Goal: Navigation & Orientation: Find specific page/section

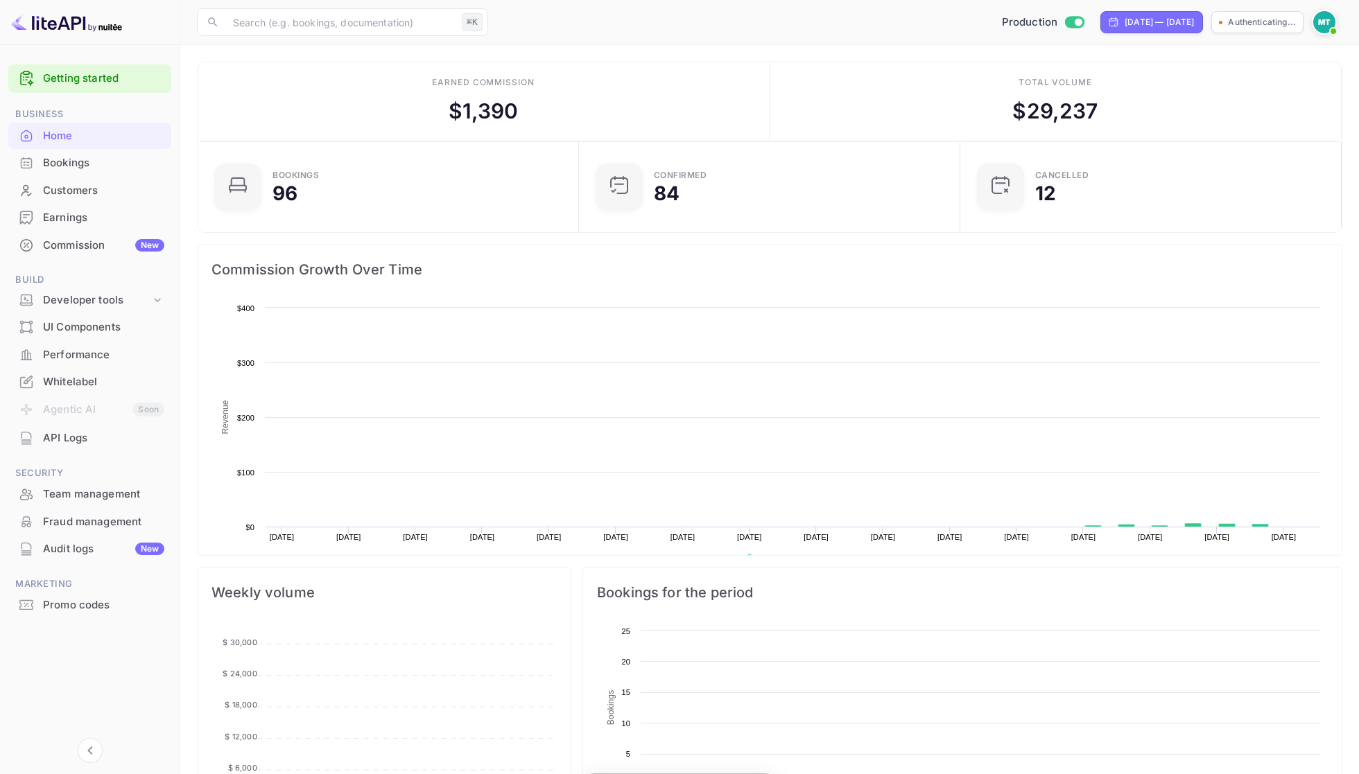
scroll to position [1, 1]
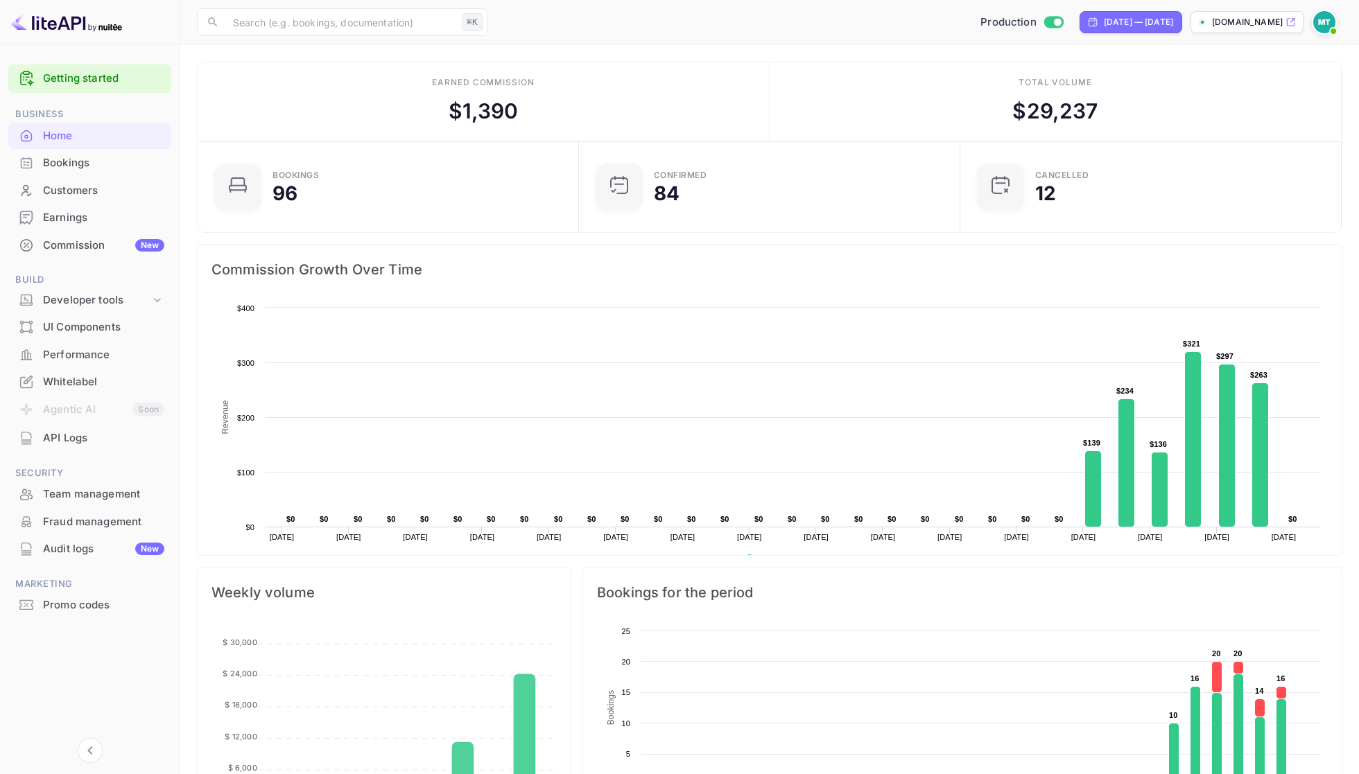
click at [71, 161] on div "Bookings" at bounding box center [103, 163] width 121 height 16
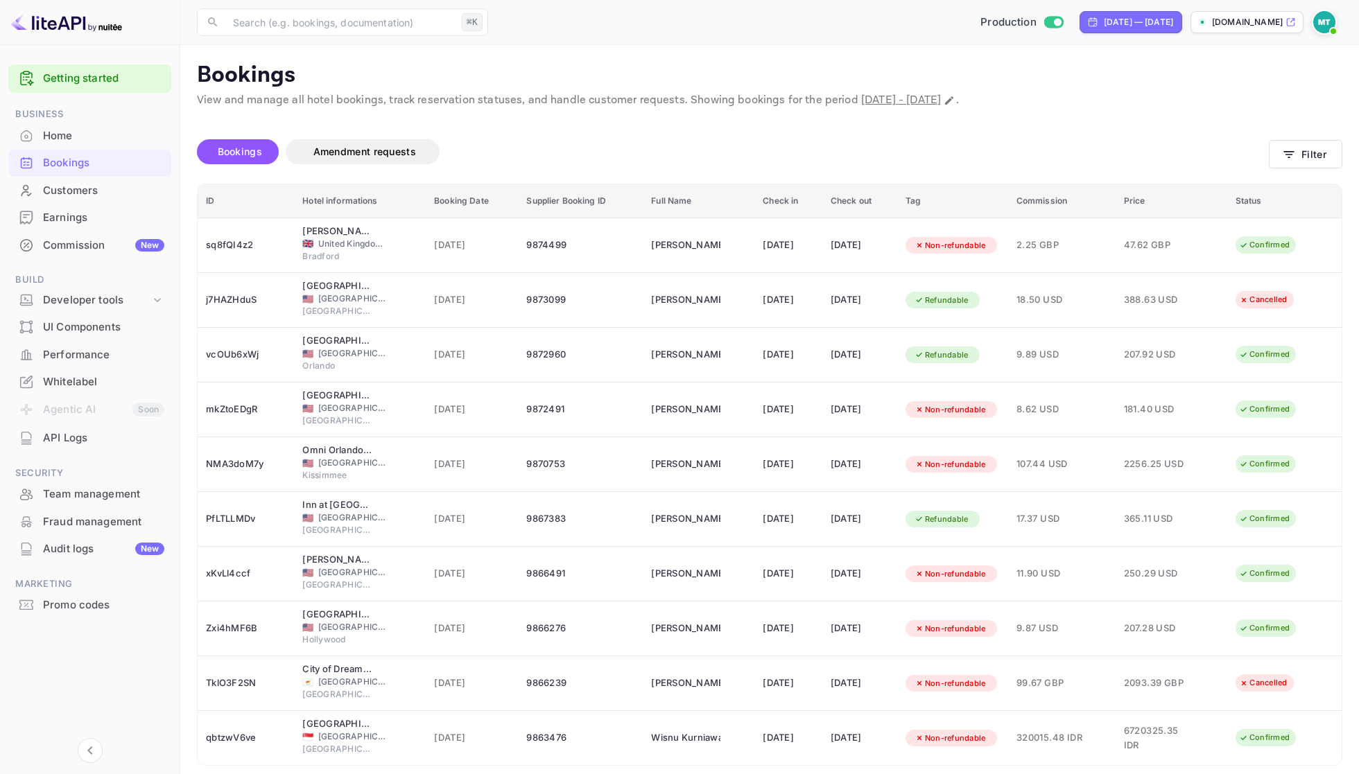
click at [72, 137] on div "Home" at bounding box center [103, 136] width 121 height 16
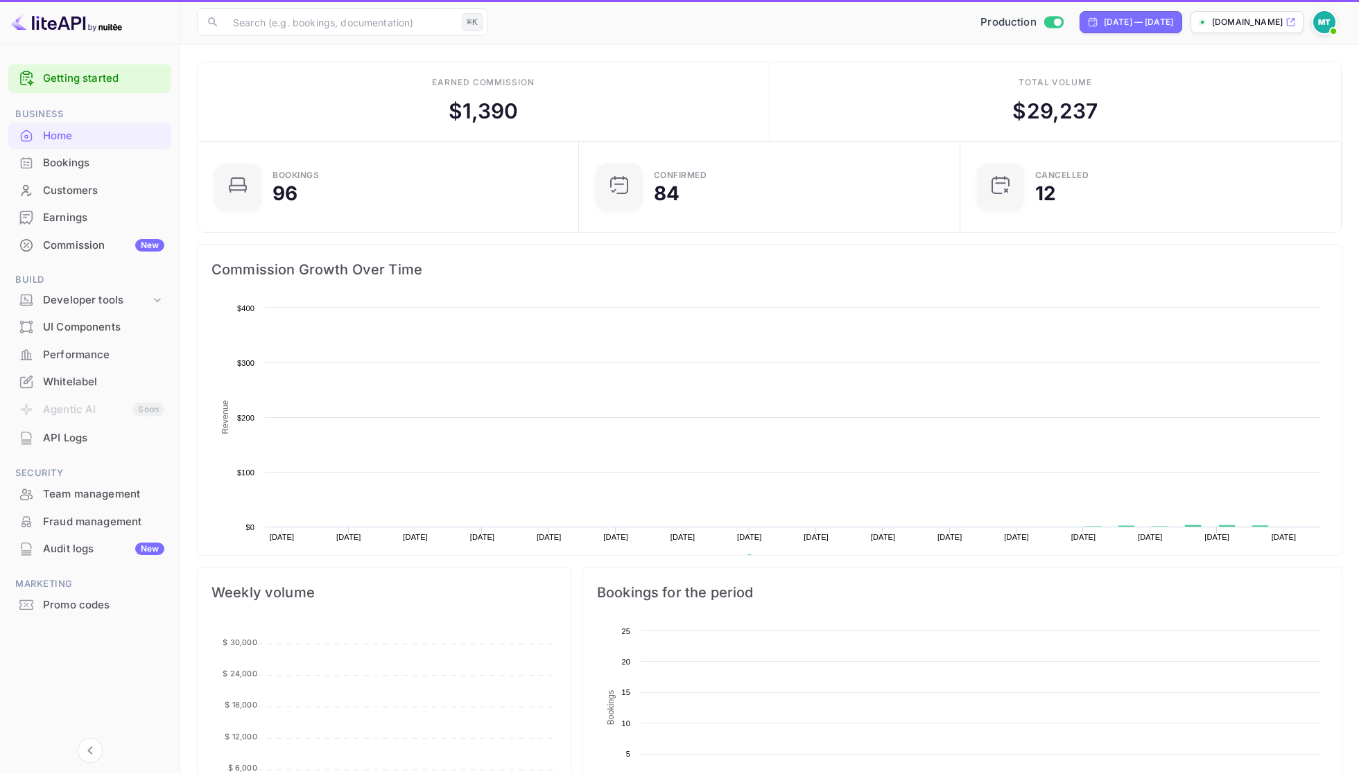
scroll to position [1, 1]
